Goal: Task Accomplishment & Management: Use online tool/utility

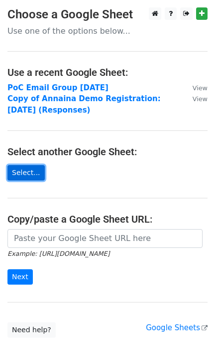
click at [23, 176] on link "Select..." at bounding box center [25, 172] width 37 height 15
click at [23, 175] on link "Select..." at bounding box center [25, 172] width 37 height 15
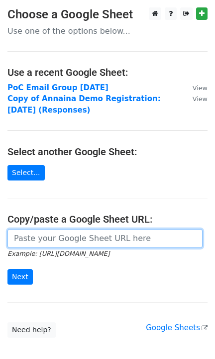
click at [40, 239] on input "url" at bounding box center [104, 238] width 195 height 19
paste input "https://docs.google.com/spreadsheets/d/16vTjScM56RPVuys9G14X0b3DZei99G_b/edit?u…"
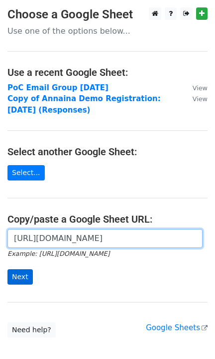
type input "https://docs.google.com/spreadsheets/d/16vTjScM56RPVuys9G14X0b3DZei99G_b/edit?u…"
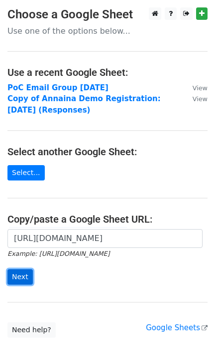
scroll to position [0, 0]
click at [19, 272] on input "Next" at bounding box center [19, 277] width 25 height 15
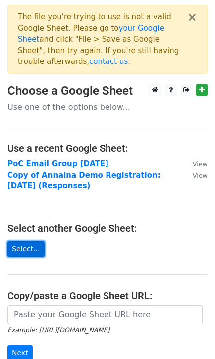
click at [15, 242] on link "Select..." at bounding box center [25, 249] width 37 height 15
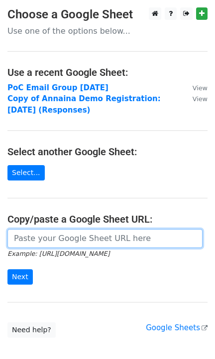
click at [34, 239] on input "url" at bounding box center [104, 238] width 195 height 19
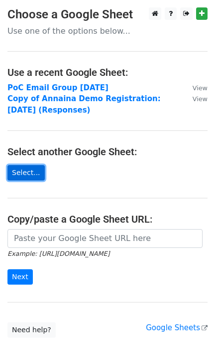
click at [26, 172] on link "Select..." at bounding box center [25, 172] width 37 height 15
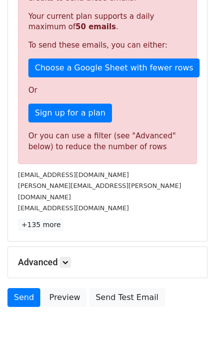
scroll to position [258, 0]
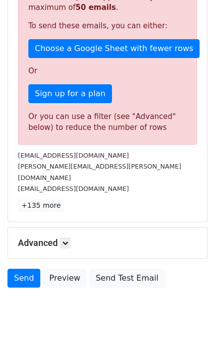
click at [34, 238] on h5 "Advanced" at bounding box center [107, 243] width 179 height 11
click at [62, 238] on link at bounding box center [65, 243] width 11 height 11
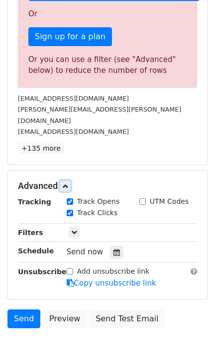
scroll to position [314, 0]
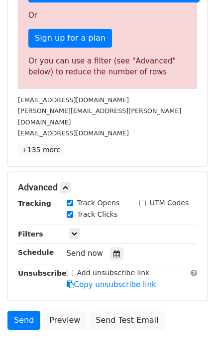
click at [72, 198] on div "Track Opens" at bounding box center [93, 203] width 53 height 10
click at [69, 200] on input "Track Opens" at bounding box center [70, 203] width 6 height 6
checkbox input "false"
click at [69, 212] on input "Track Clicks" at bounding box center [70, 215] width 6 height 6
checkbox input "false"
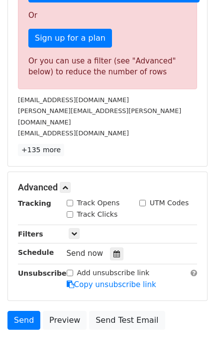
scroll to position [315, 0]
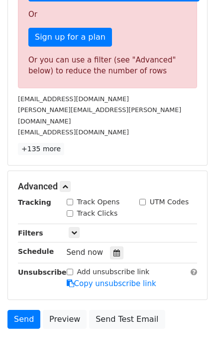
click at [67, 199] on input "Track Opens" at bounding box center [70, 202] width 6 height 6
checkbox input "true"
click at [68, 211] on input "Track Clicks" at bounding box center [70, 214] width 6 height 6
checkbox input "true"
click at [121, 143] on p "+135 more" at bounding box center [107, 149] width 179 height 12
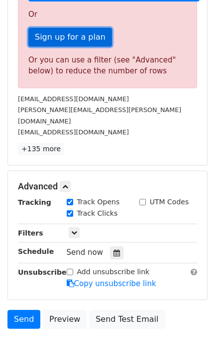
click at [51, 34] on link "Sign up for a plan" at bounding box center [69, 37] width 83 height 19
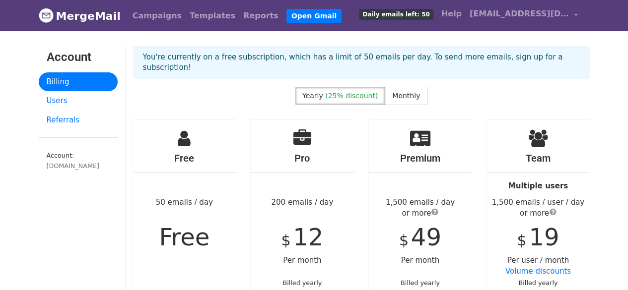
scroll to position [51, 0]
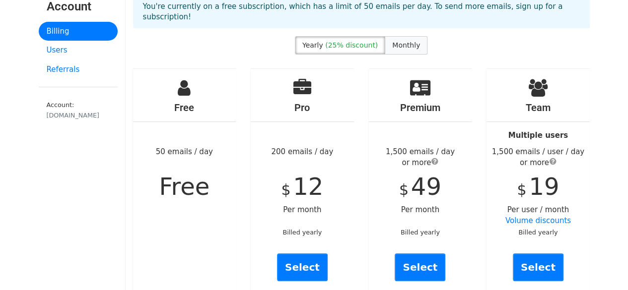
click at [399, 41] on span "Monthly" at bounding box center [406, 45] width 28 height 8
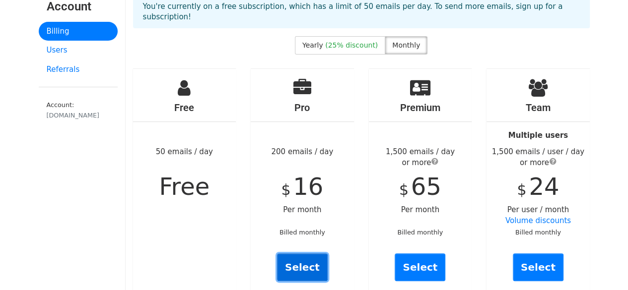
click at [294, 254] on link "Select" at bounding box center [302, 268] width 51 height 28
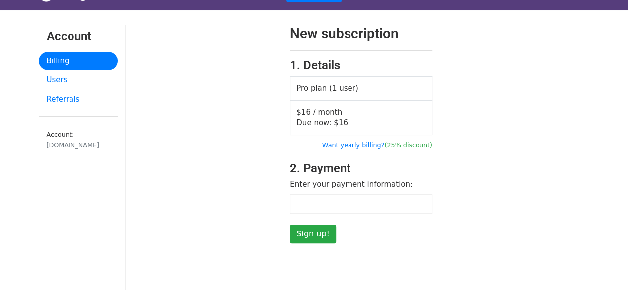
scroll to position [21, 0]
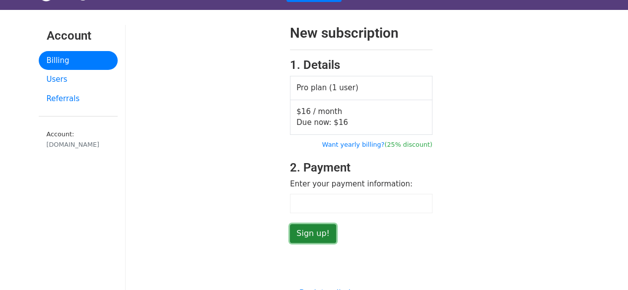
click at [317, 227] on input "Sign up!" at bounding box center [313, 233] width 46 height 19
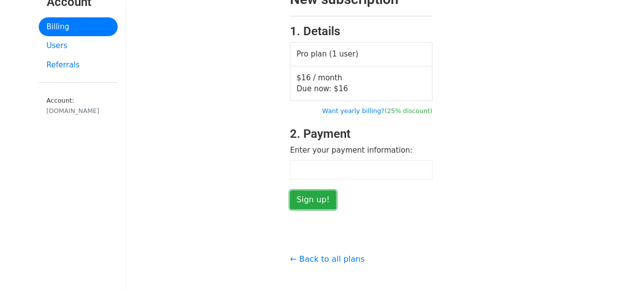
scroll to position [58, 0]
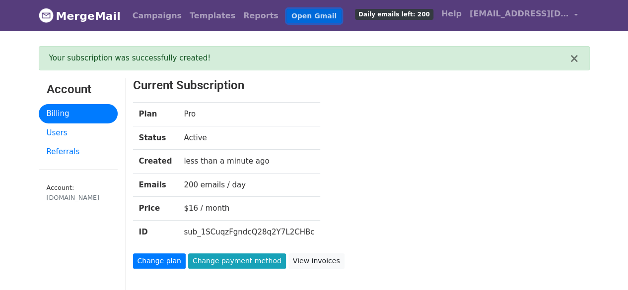
click at [286, 17] on link "Open Gmail" at bounding box center [313, 16] width 55 height 14
click at [286, 12] on link "Open Gmail" at bounding box center [313, 16] width 55 height 14
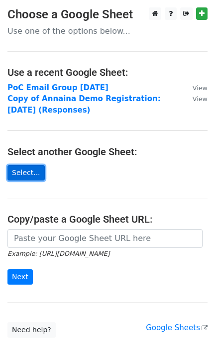
click at [28, 177] on link "Select..." at bounding box center [25, 172] width 37 height 15
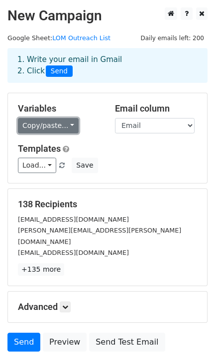
click at [42, 130] on link "Copy/paste..." at bounding box center [48, 125] width 61 height 15
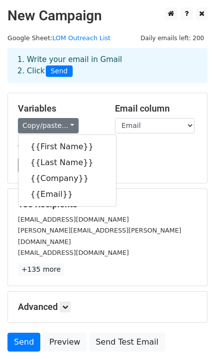
click at [158, 158] on div "Load... Webinar Invitation Order Confirmation Trial Expiration Warning Newslett…" at bounding box center [107, 165] width 194 height 15
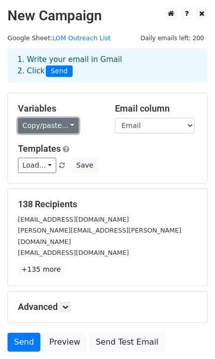
click at [37, 124] on link "Copy/paste..." at bounding box center [48, 125] width 61 height 15
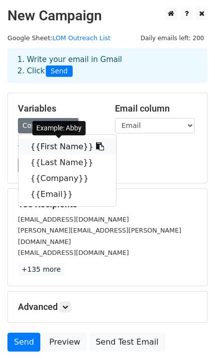
click at [52, 149] on link "{{First Name}}" at bounding box center [66, 147] width 97 height 16
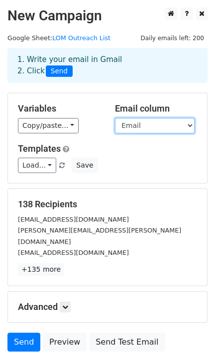
click at [136, 128] on select "First Name Last Name Company Email" at bounding box center [154, 125] width 79 height 15
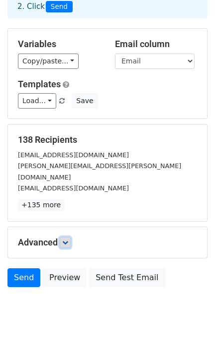
click at [66, 240] on icon at bounding box center [65, 243] width 6 height 6
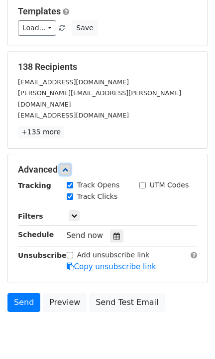
scroll to position [141, 0]
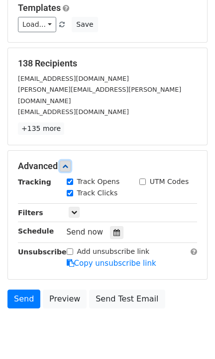
click at [66, 163] on icon at bounding box center [65, 166] width 6 height 6
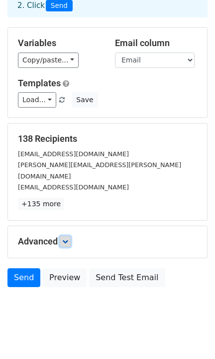
scroll to position [65, 0]
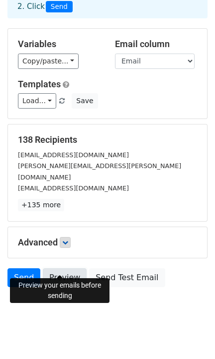
click at [56, 269] on link "Preview" at bounding box center [65, 278] width 44 height 19
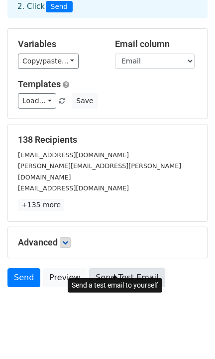
click at [106, 269] on link "Send Test Email" at bounding box center [126, 278] width 75 height 19
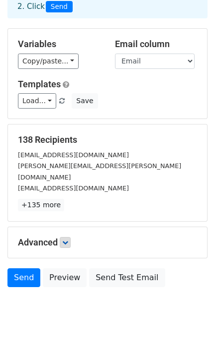
click at [43, 237] on h5 "Advanced" at bounding box center [107, 242] width 179 height 11
click at [63, 237] on link at bounding box center [65, 242] width 11 height 11
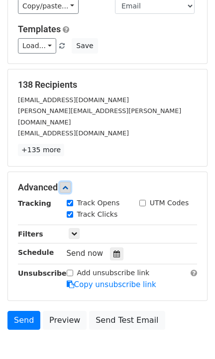
scroll to position [131, 0]
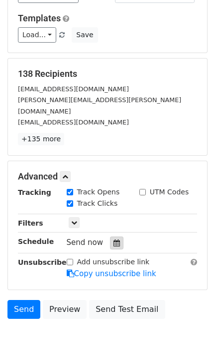
click at [113, 240] on icon at bounding box center [116, 243] width 6 height 7
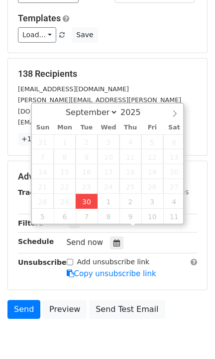
type input "2025-09-30 12:00"
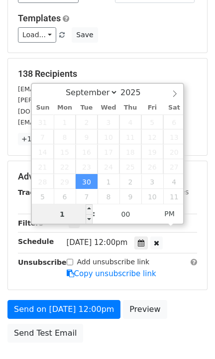
type input "11"
type input "2025-09-30 11:00"
click at [170, 213] on span "AM" at bounding box center [168, 214] width 27 height 20
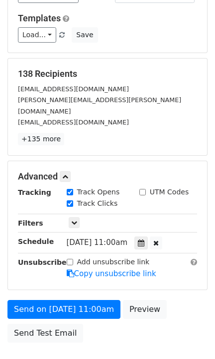
click at [105, 336] on body "New Campaign Daily emails left: 200 Google Sheet: LOM Outreach List 1. Write yo…" at bounding box center [107, 132] width 215 height 511
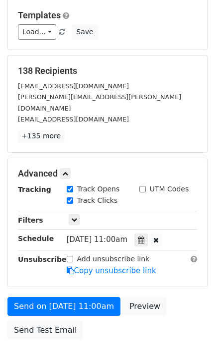
scroll to position [139, 0]
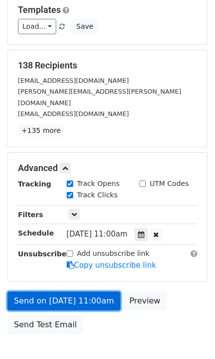
click at [50, 292] on link "Send on Sep 30 at 11:00am" at bounding box center [63, 301] width 113 height 19
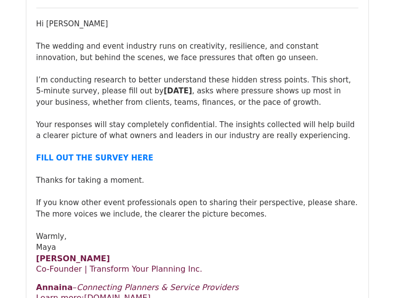
scroll to position [614, 0]
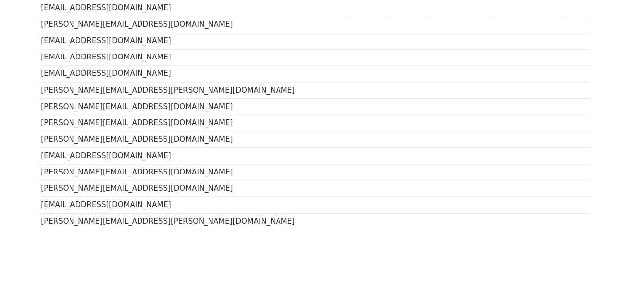
scroll to position [2198, 0]
